Goal: Navigation & Orientation: Find specific page/section

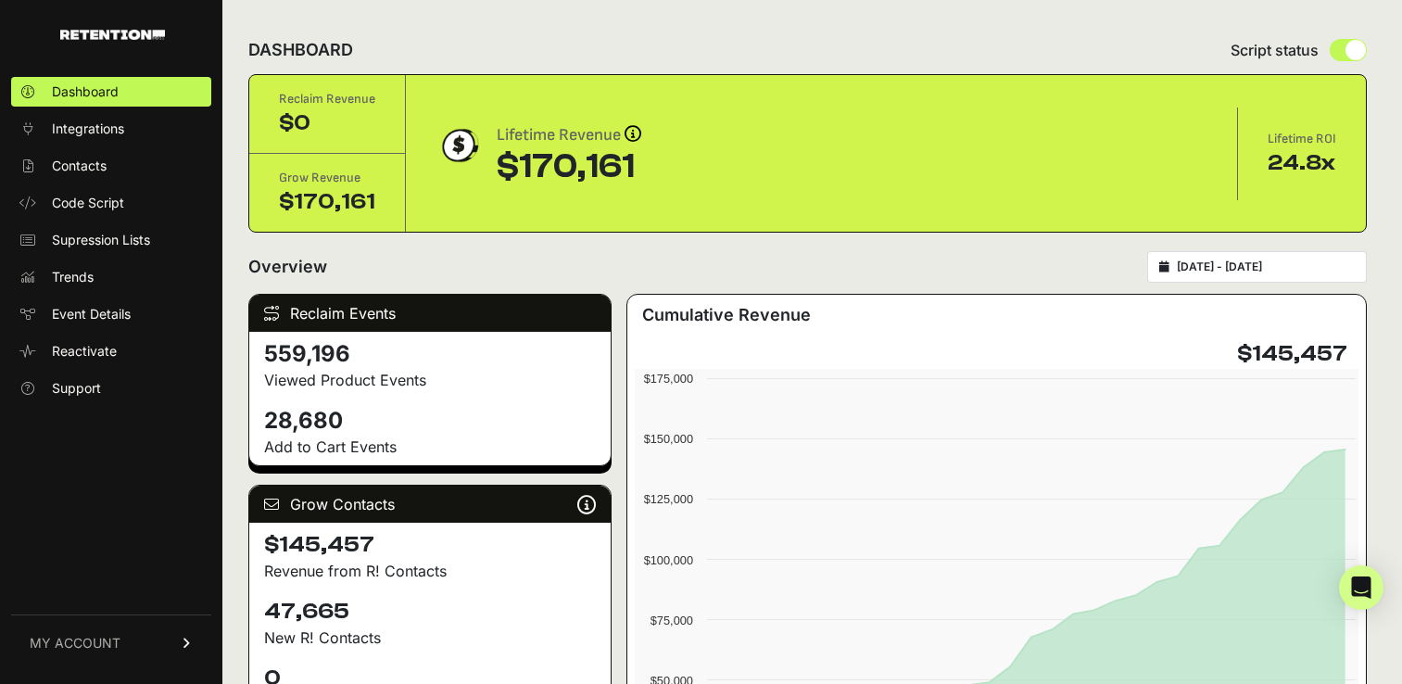
scroll to position [74, 0]
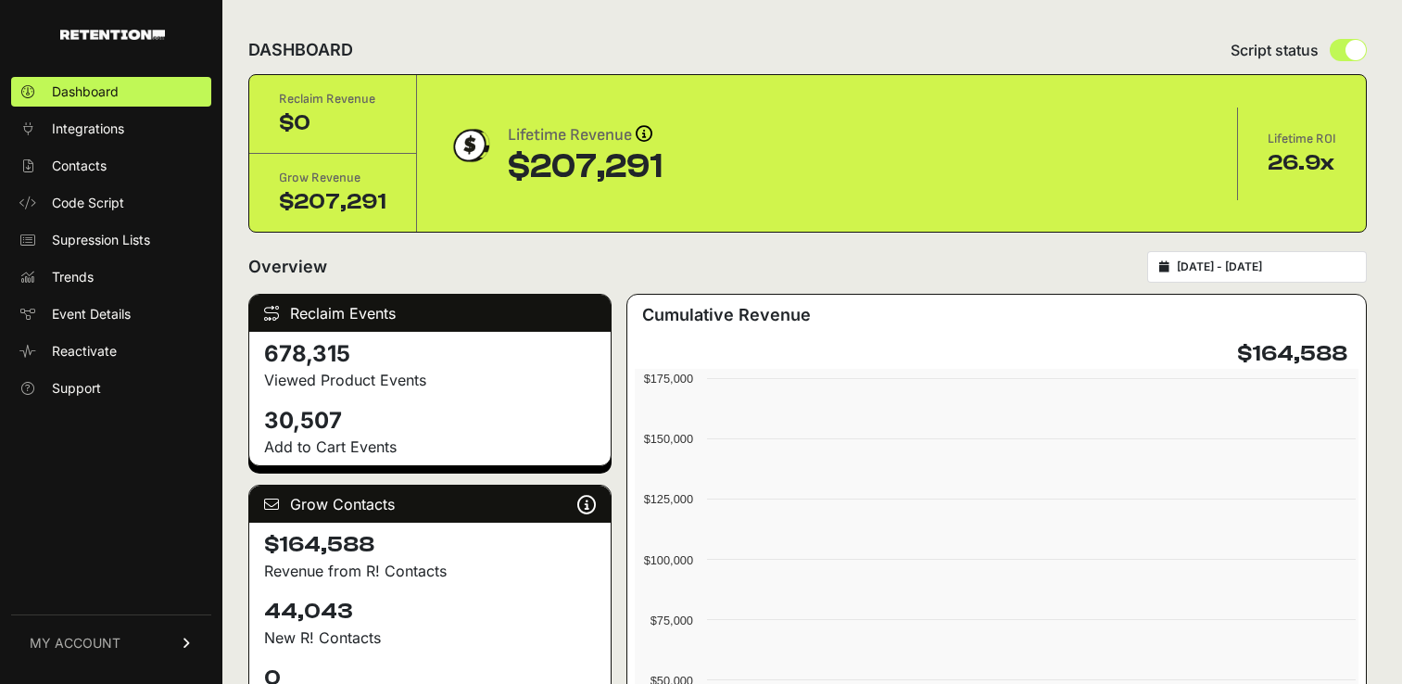
scroll to position [74, 0]
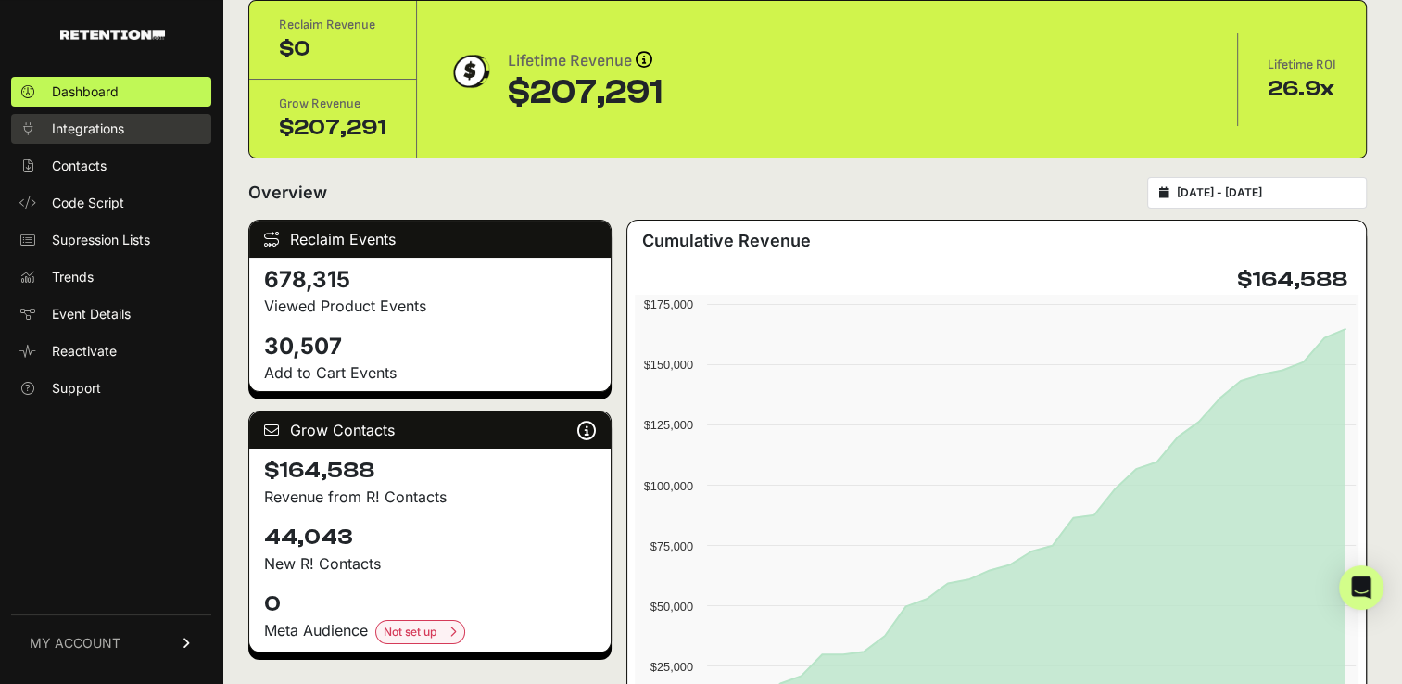
click at [99, 132] on span "Integrations" at bounding box center [88, 129] width 72 height 19
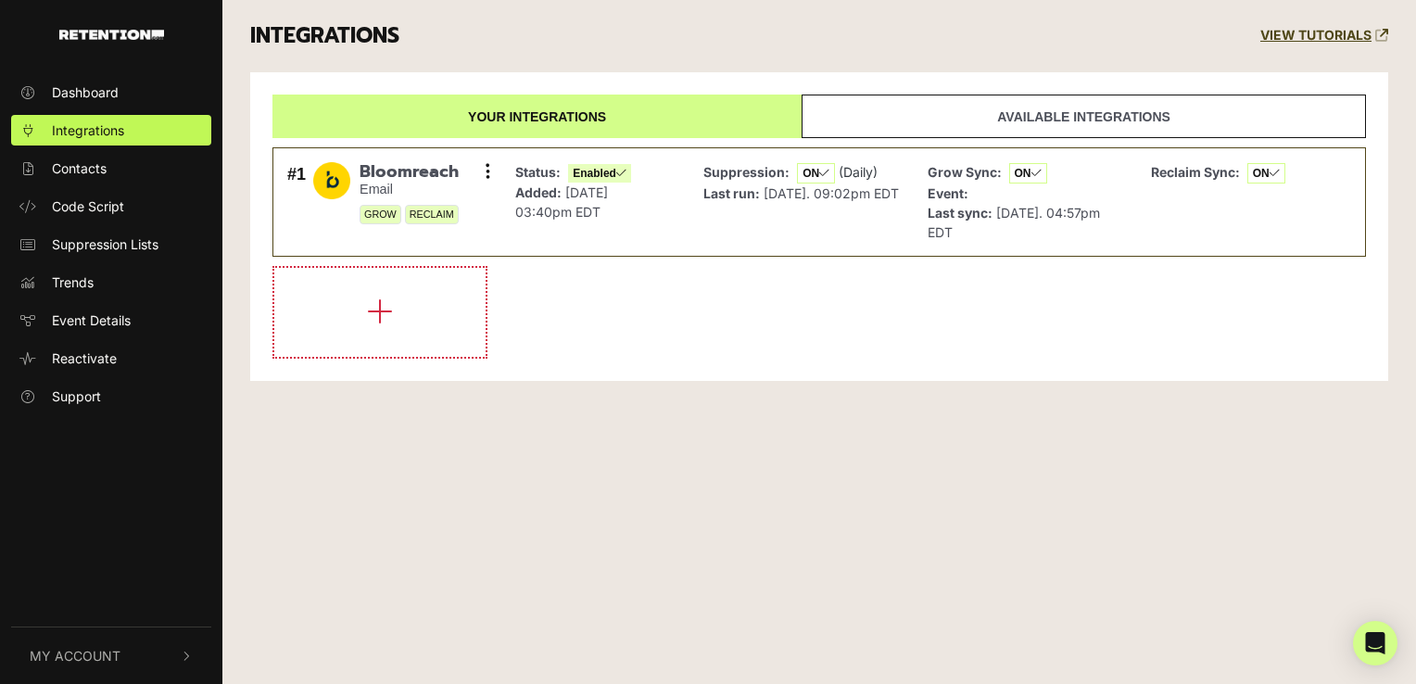
click at [1108, 129] on link "Available integrations" at bounding box center [1084, 117] width 565 height 44
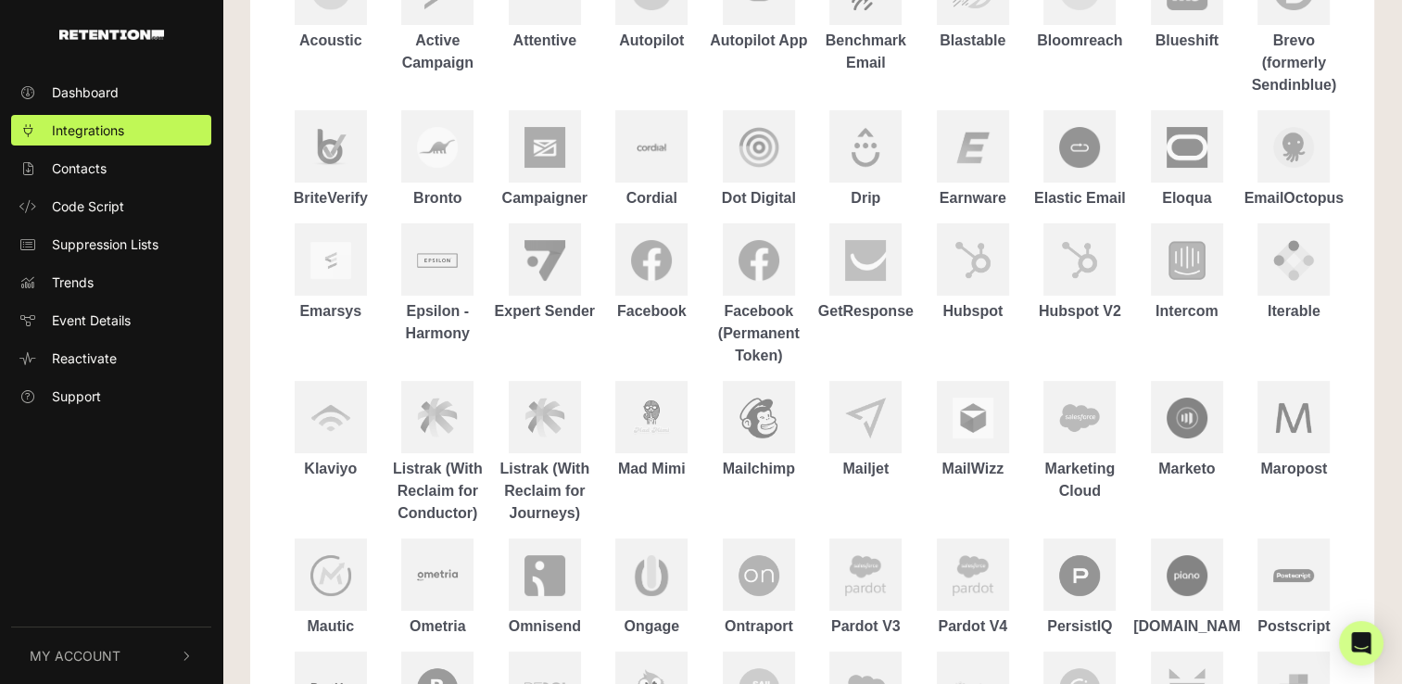
scroll to position [286, 0]
